Goal: Information Seeking & Learning: Check status

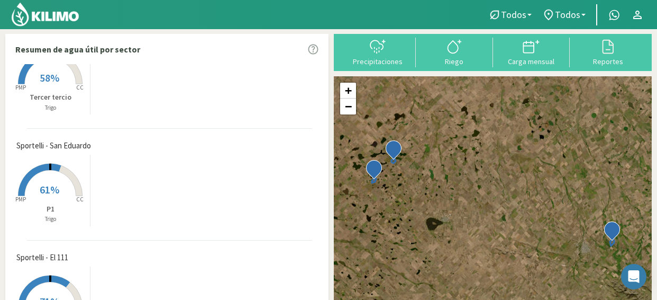
scroll to position [53, 0]
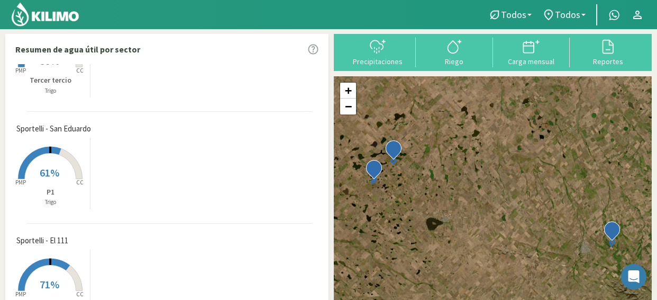
click at [57, 260] on icon at bounding box center [45, 274] width 52 height 32
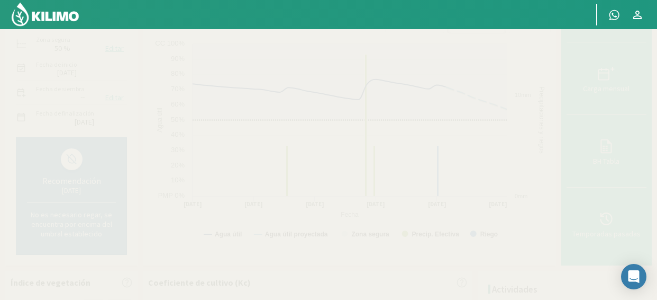
scroll to position [159, 0]
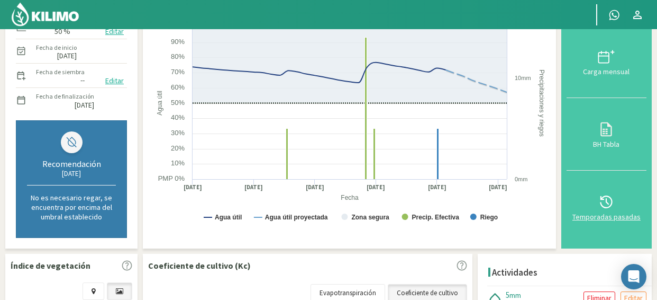
click at [625, 180] on button "Temporadas pasadas" at bounding box center [607, 206] width 80 height 73
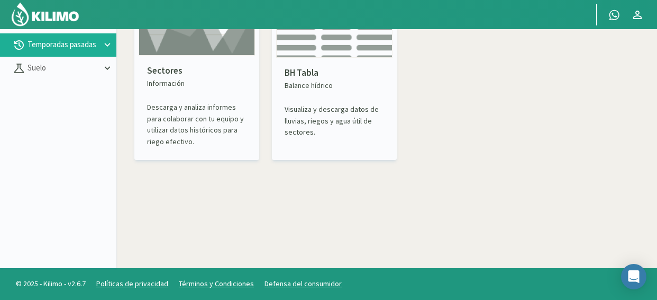
scroll to position [61, 0]
click at [78, 51] on button "Temporadas pasadas" at bounding box center [58, 44] width 116 height 23
click at [107, 43] on icon at bounding box center [108, 45] width 12 height 12
click at [76, 69] on link "Sectores" at bounding box center [72, 69] width 89 height 10
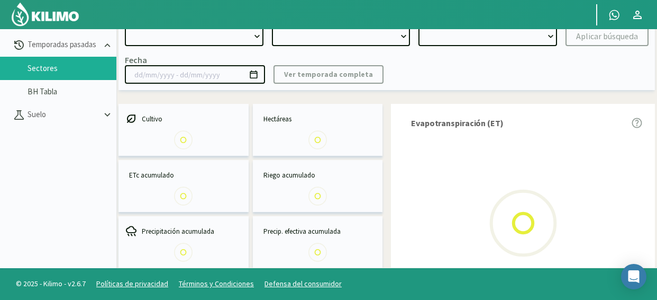
select select "0: Object"
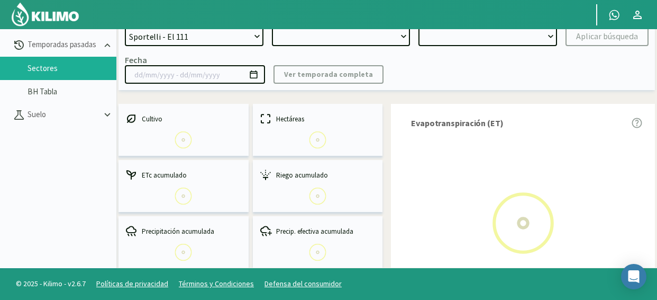
type input "[DATE] - [DATE]"
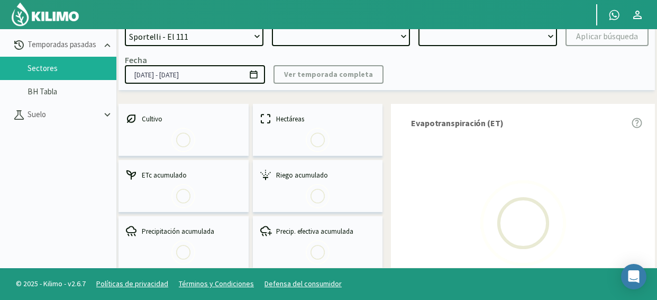
select select "0: 2024"
select select "0: Object"
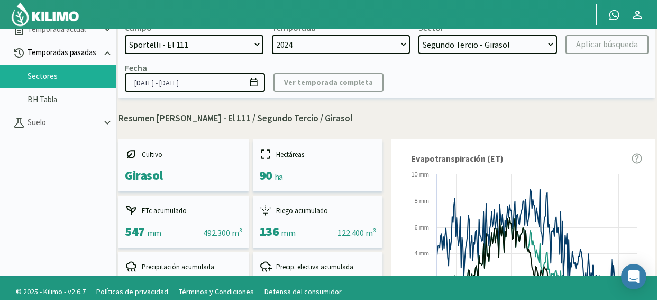
click at [80, 52] on p "Temporadas pasadas" at bounding box center [63, 53] width 76 height 12
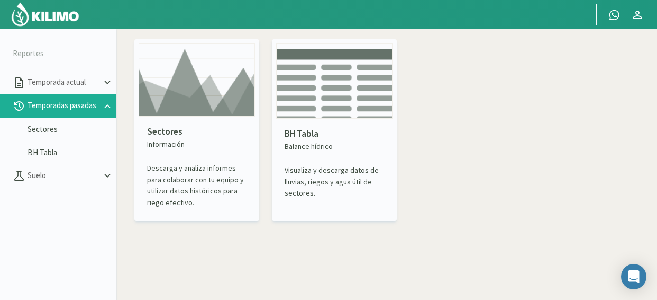
click at [188, 92] on img at bounding box center [197, 79] width 116 height 73
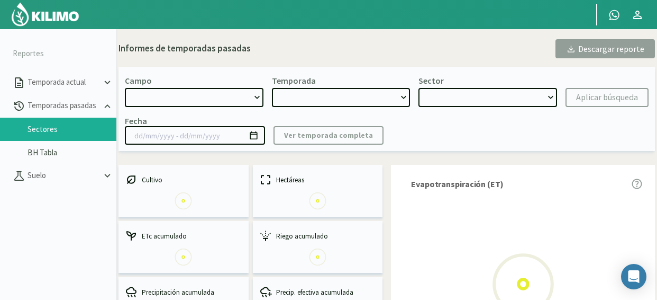
select select "0: Object"
type input "[DATE] - [DATE]"
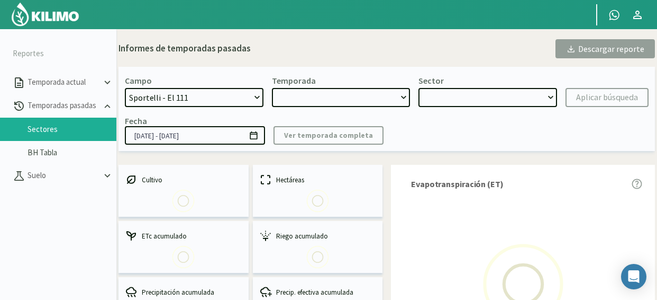
select select "0: 2024"
select select "0: Object"
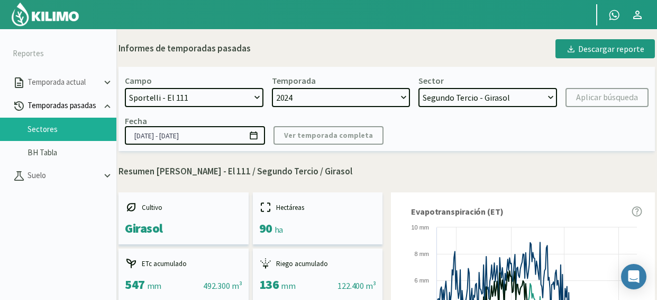
click at [104, 108] on icon at bounding box center [108, 106] width 12 height 12
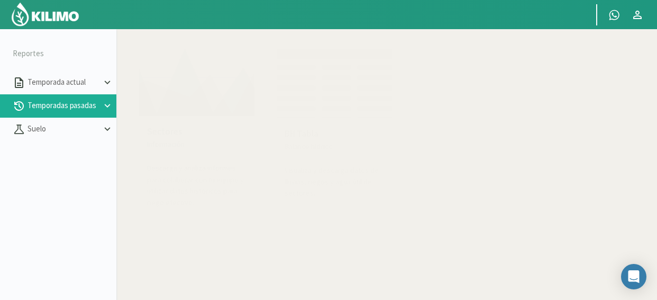
drag, startPoint x: 0, startPoint y: 4, endPoint x: 48, endPoint y: 192, distance: 194.0
click at [48, 192] on aside "Reportes Temporada actual Temporadas pasadas [GEOGRAPHIC_DATA]" at bounding box center [58, 179] width 116 height 300
